Goal: Information Seeking & Learning: Learn about a topic

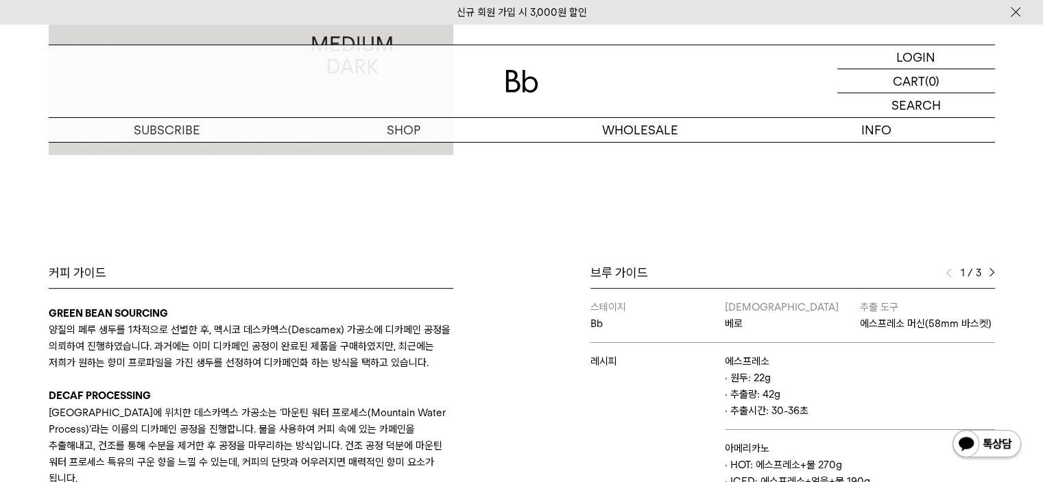
scroll to position [343, 0]
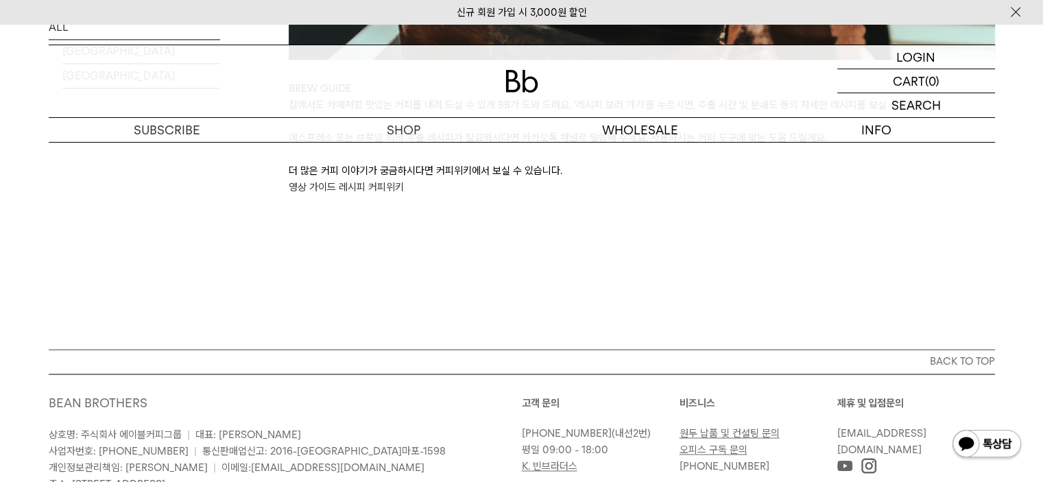
scroll to position [2126, 0]
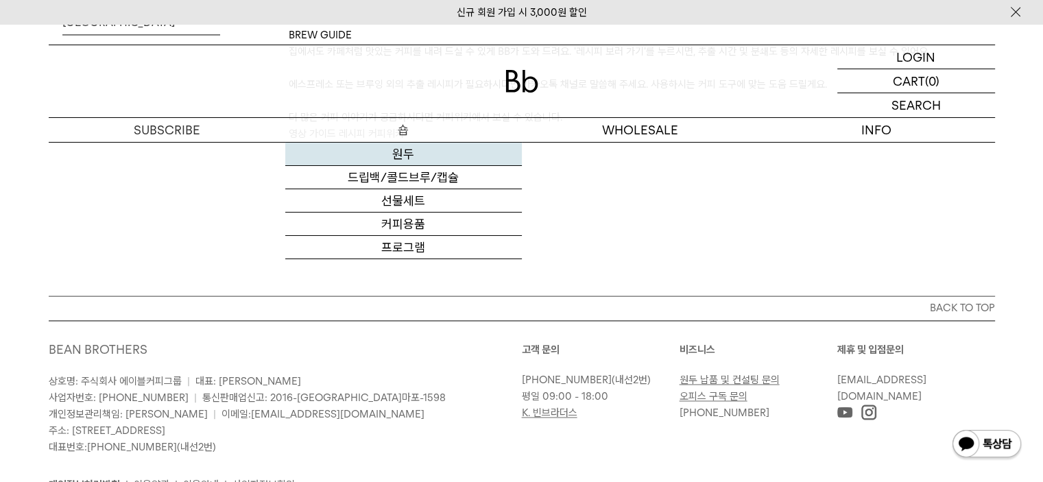
click at [406, 151] on link "원두" at bounding box center [403, 154] width 237 height 23
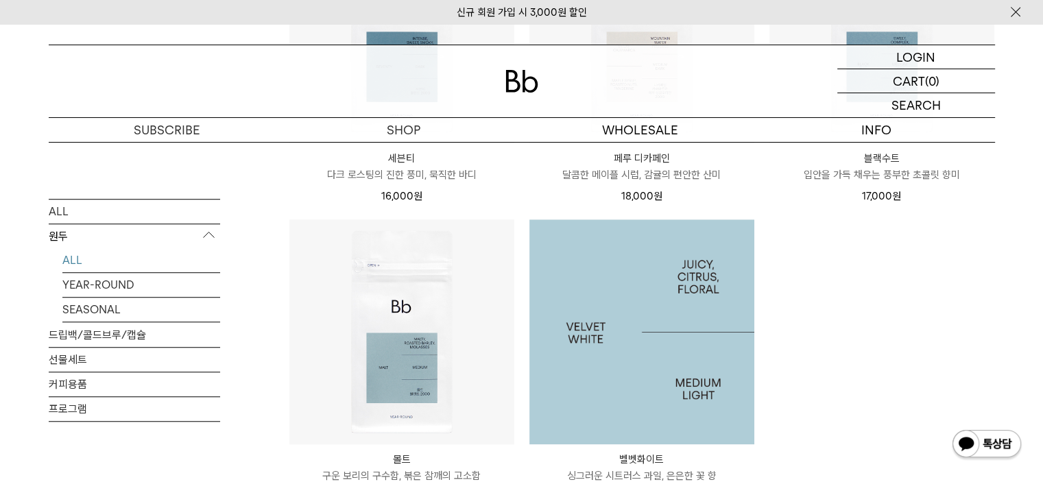
scroll to position [1097, 0]
